Goal: Transaction & Acquisition: Purchase product/service

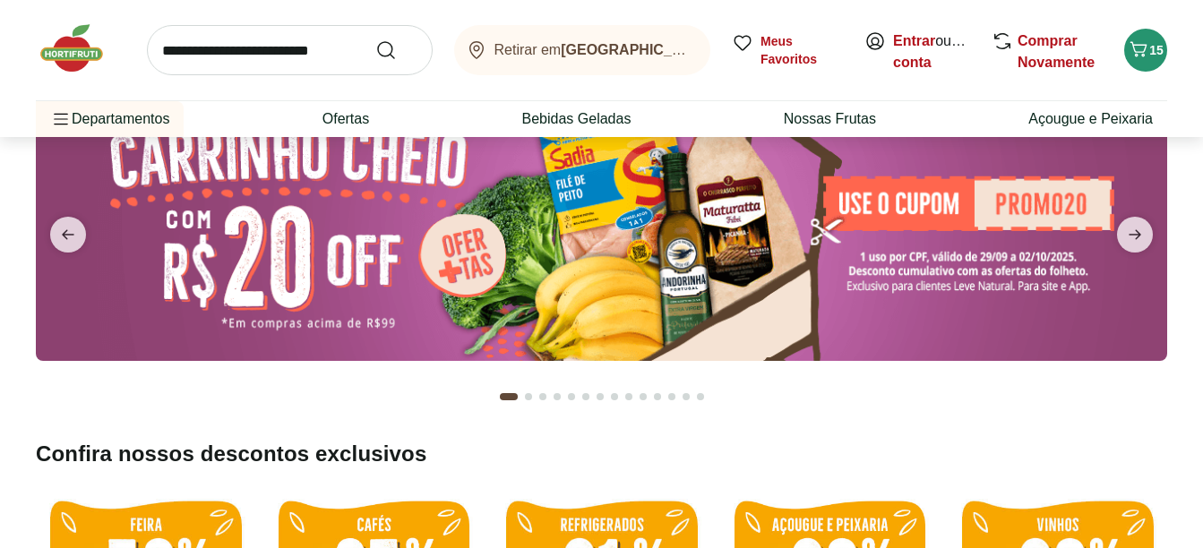
scroll to position [90, 0]
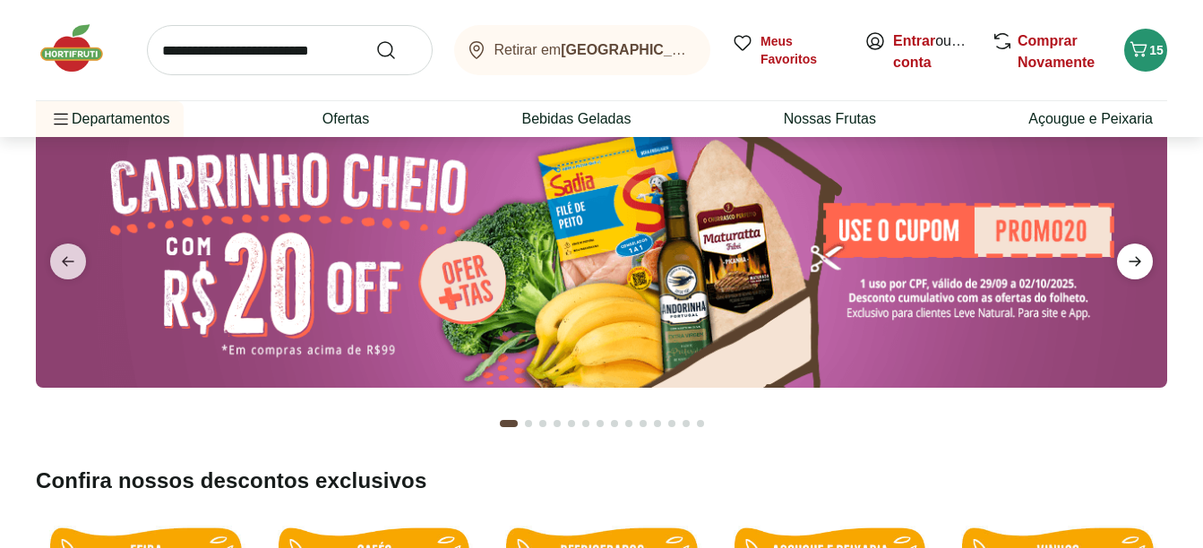
click at [1140, 255] on icon "next" at bounding box center [1134, 261] width 21 height 21
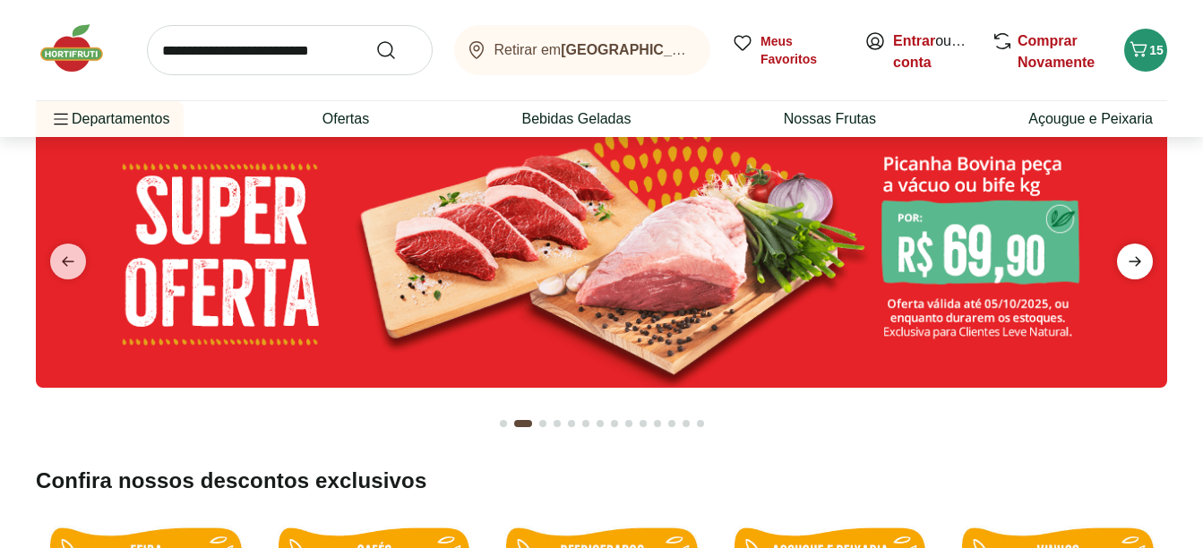
click at [1140, 255] on icon "next" at bounding box center [1134, 261] width 21 height 21
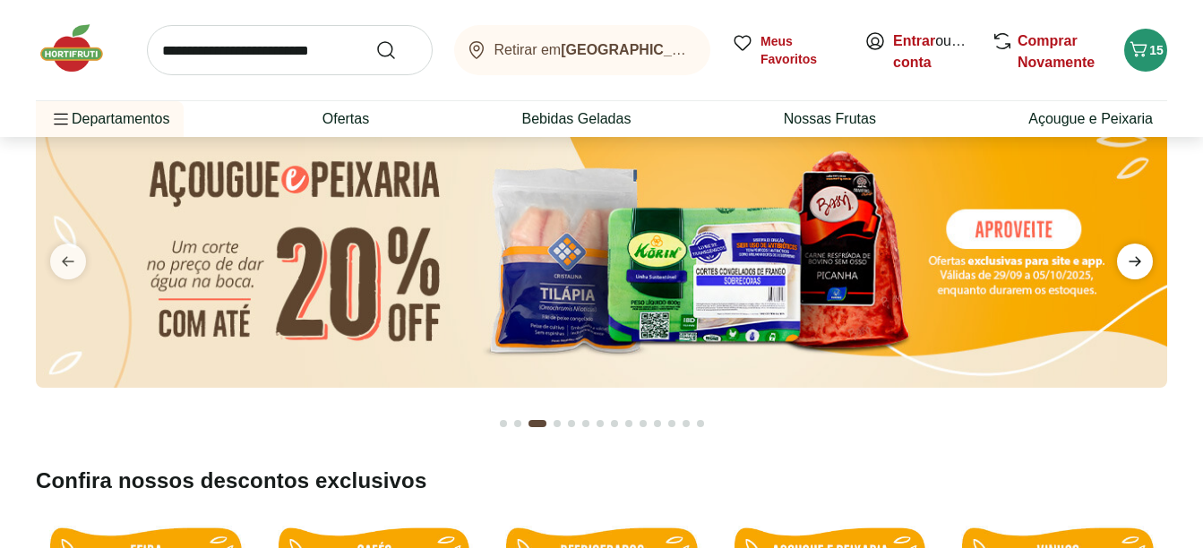
click at [1140, 258] on icon "next" at bounding box center [1134, 261] width 21 height 21
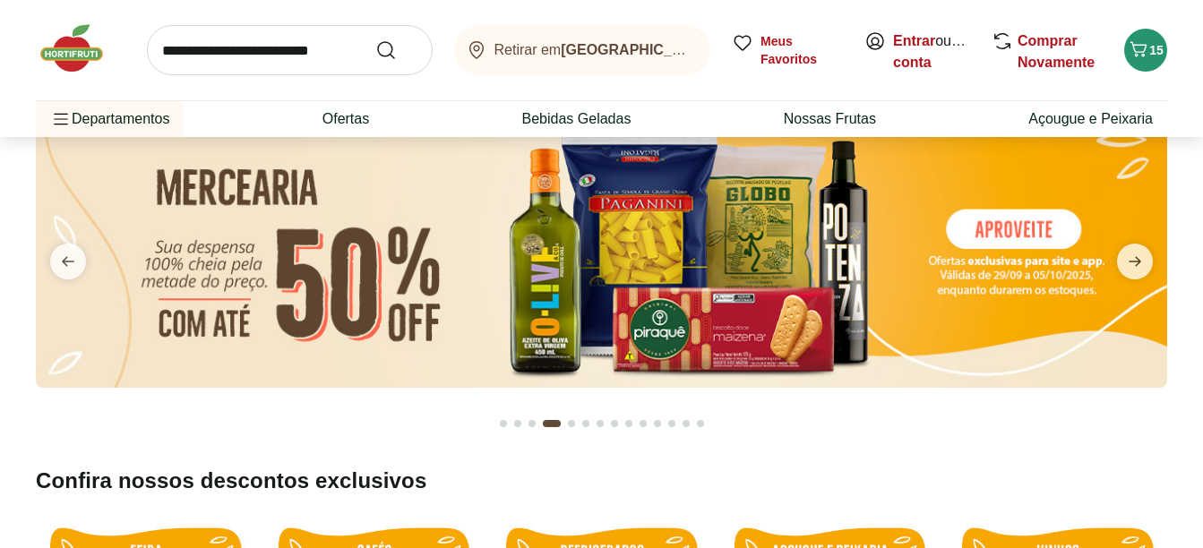
click at [308, 61] on input "search" at bounding box center [290, 50] width 286 height 50
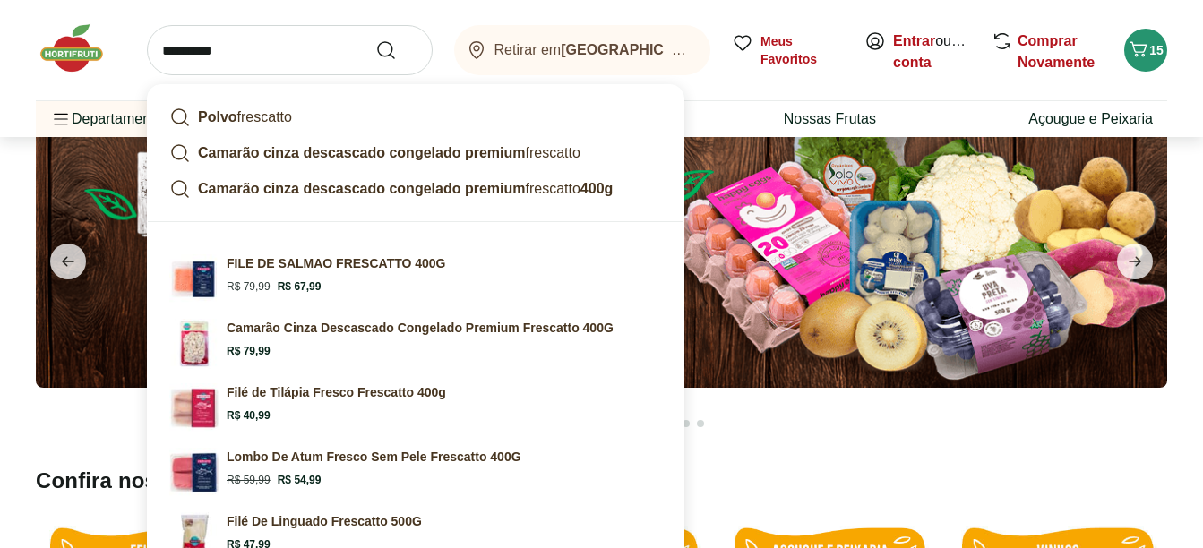
type input "*********"
click at [375, 39] on button "Submit Search" at bounding box center [396, 49] width 43 height 21
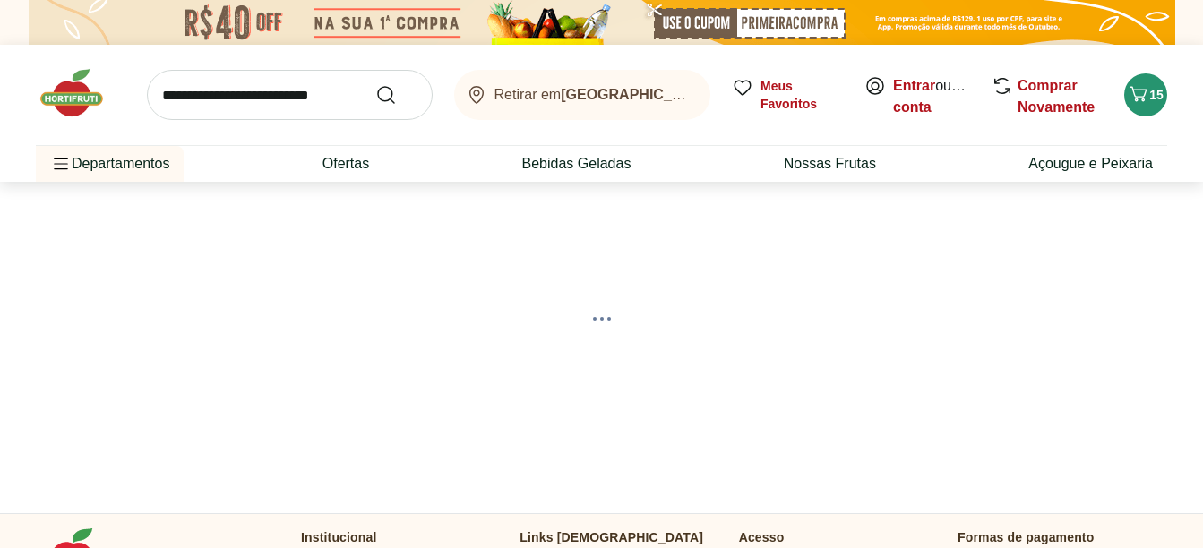
select select "**********"
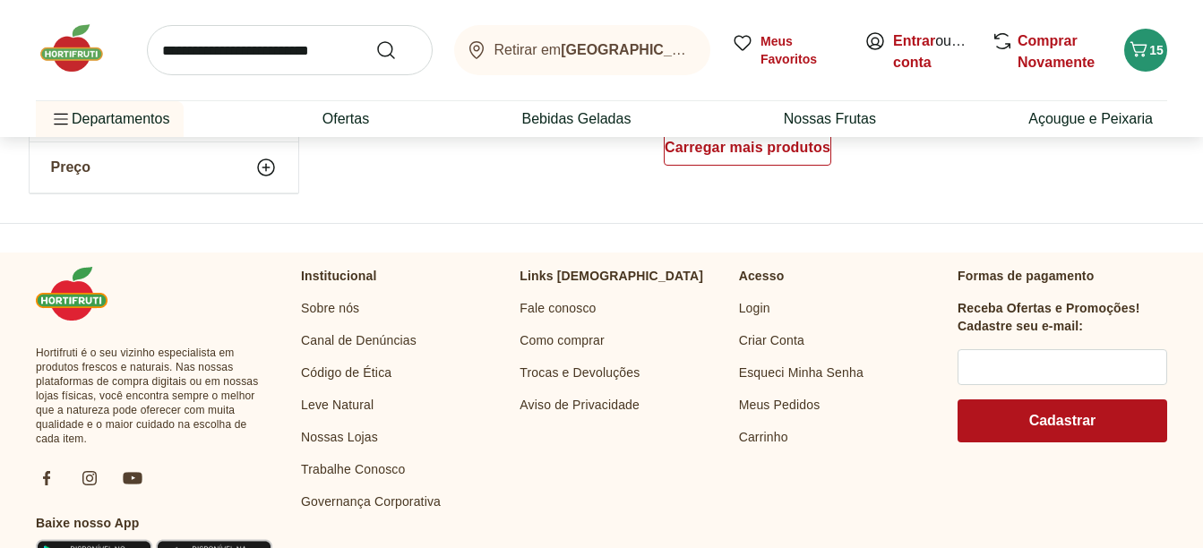
scroll to position [1343, 0]
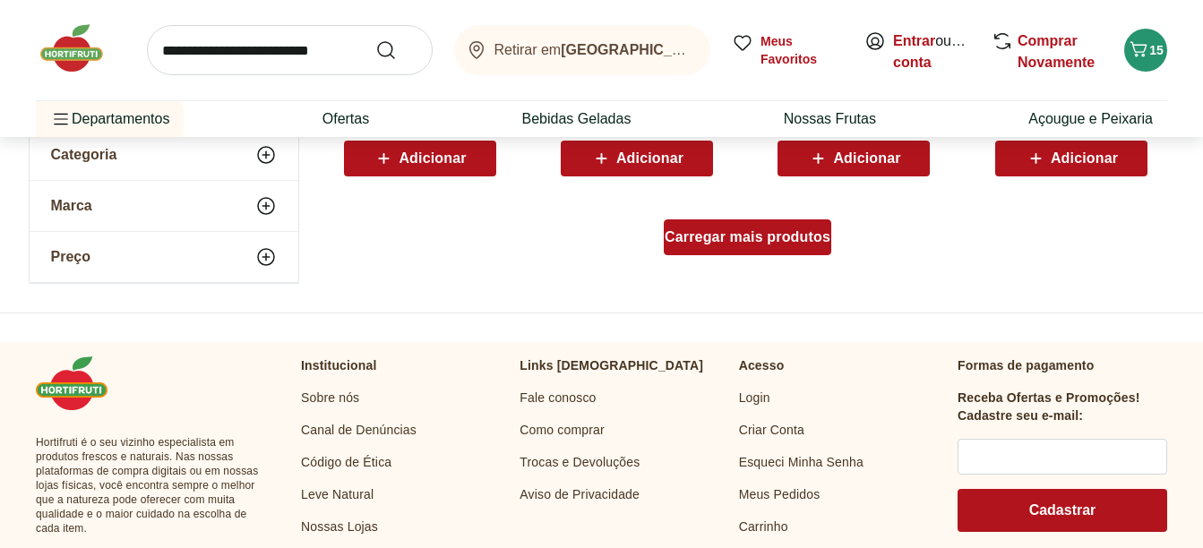
click at [705, 226] on div "Carregar mais produtos" at bounding box center [747, 237] width 167 height 36
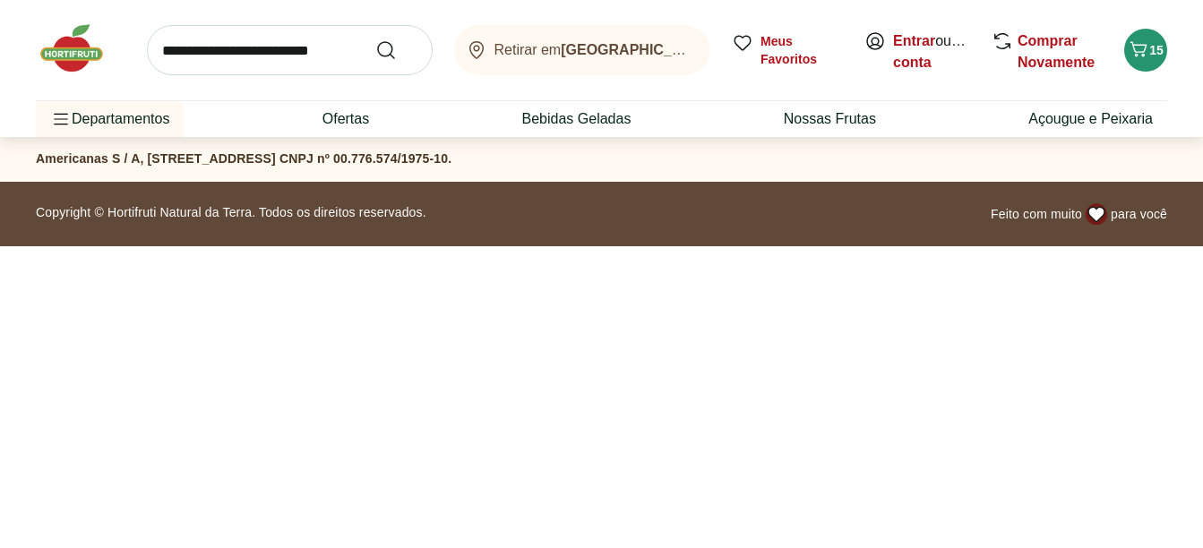
scroll to position [269, 0]
